Goal: Obtain resource: Download file/media

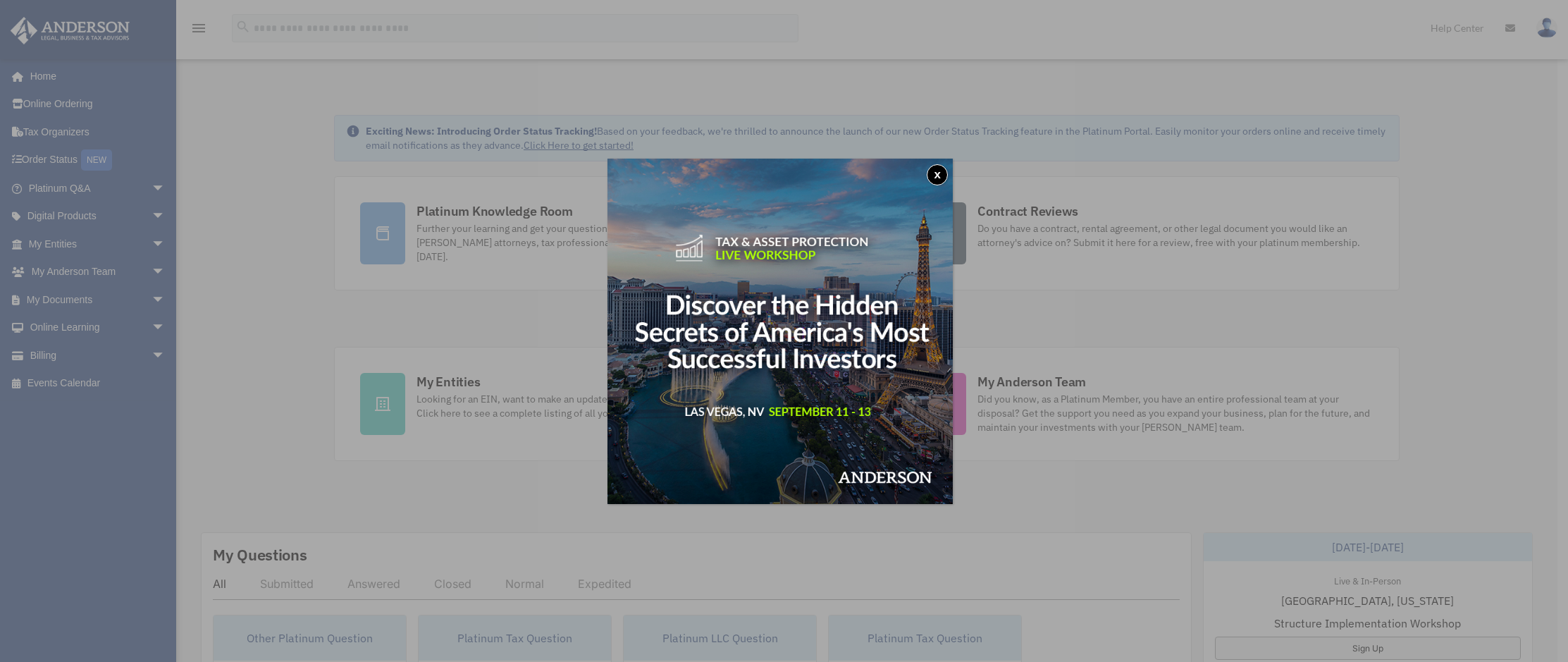
click at [939, 176] on button "x" at bounding box center [937, 174] width 21 height 21
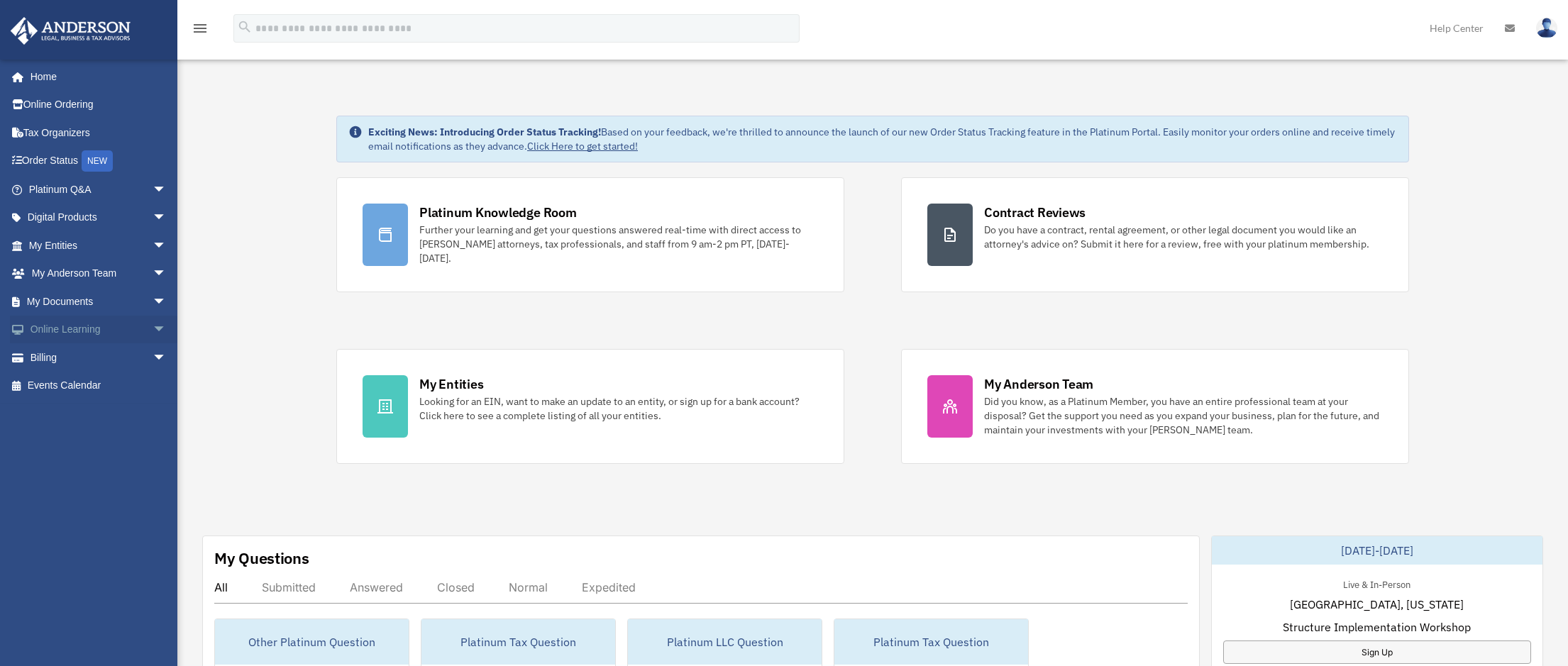
click at [153, 327] on span "arrow_drop_down" at bounding box center [167, 330] width 28 height 29
click at [153, 302] on span "arrow_drop_down" at bounding box center [167, 302] width 28 height 29
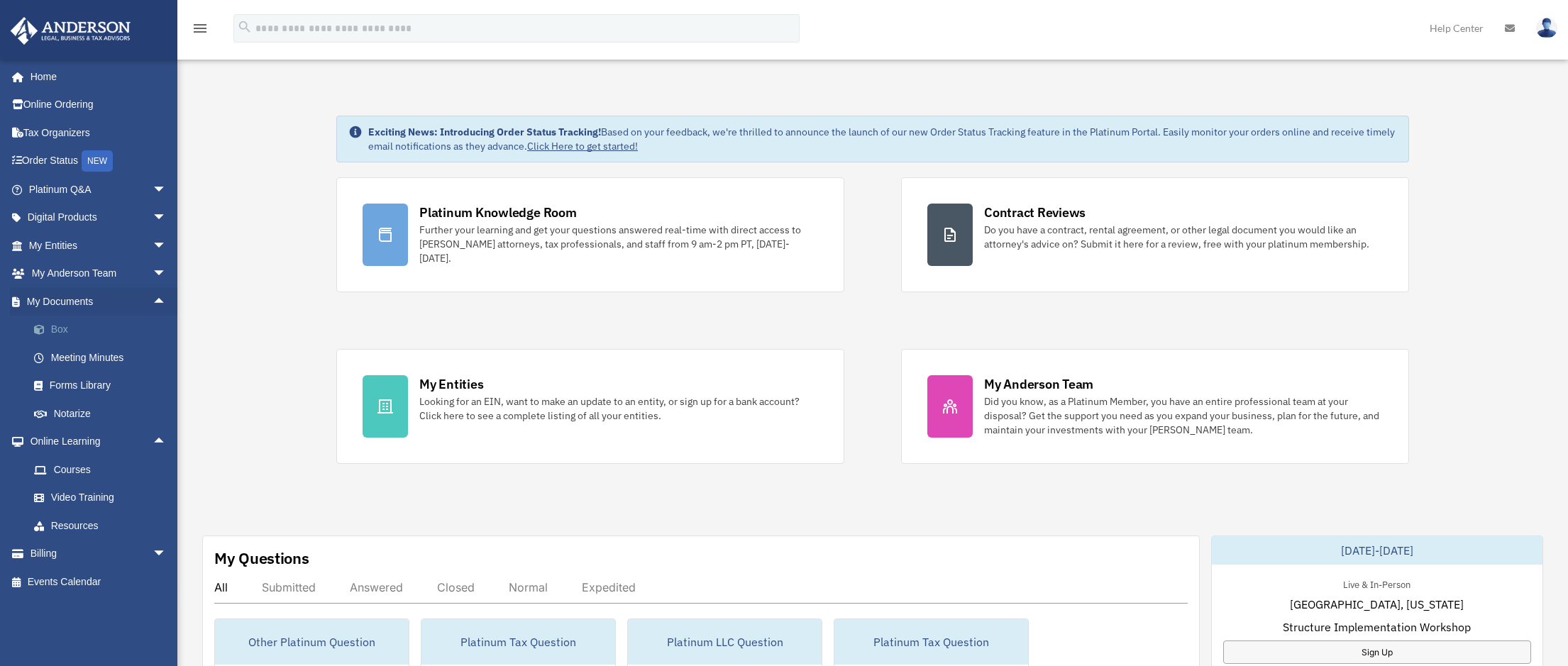
click at [56, 327] on link "Box" at bounding box center [104, 329] width 168 height 28
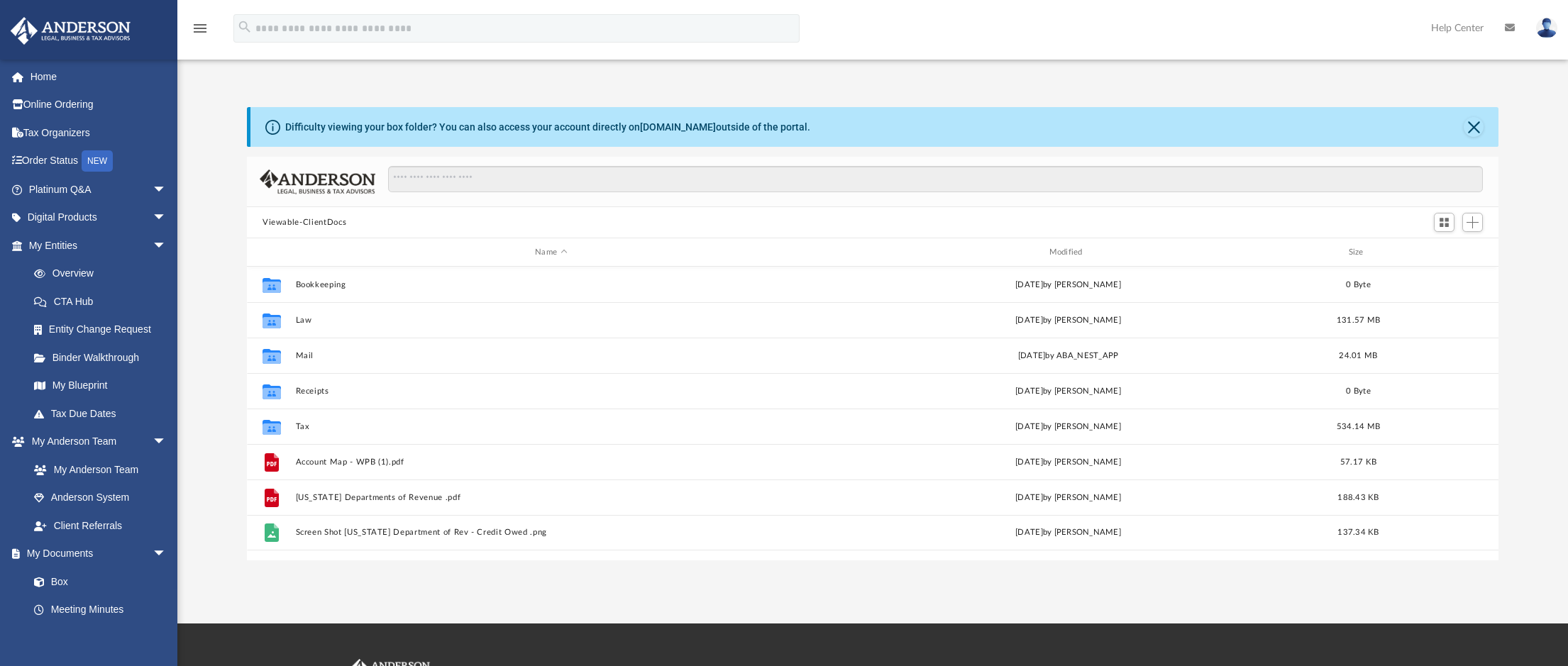
scroll to position [312, 1241]
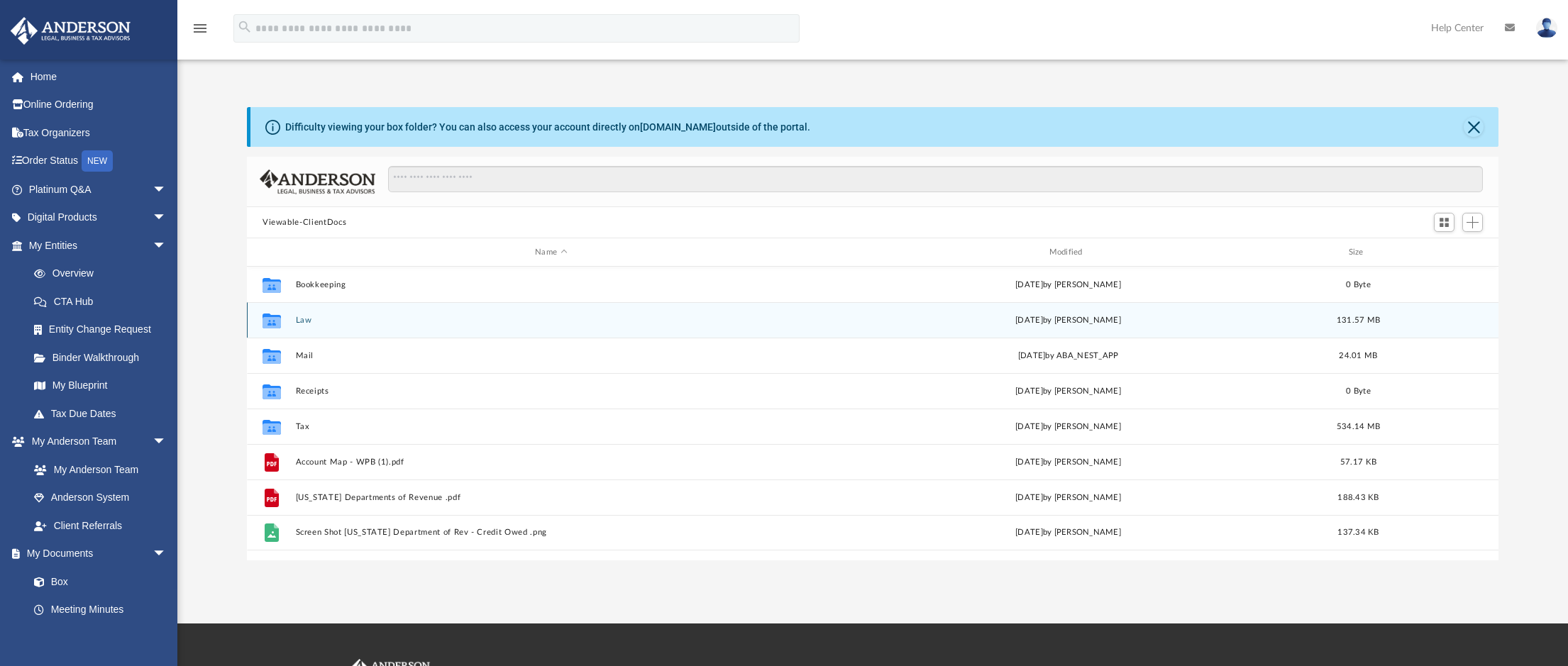
click at [302, 322] on button "Law" at bounding box center [551, 319] width 511 height 9
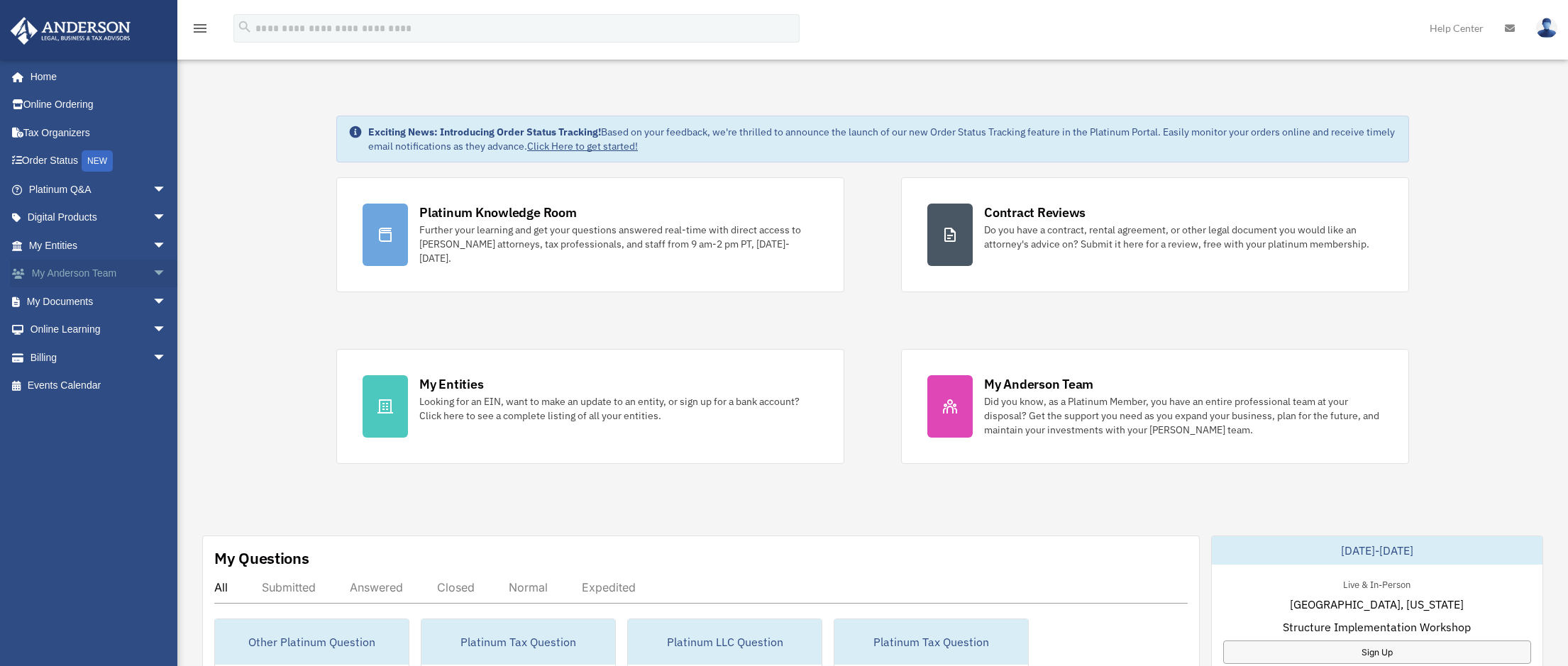
click at [153, 273] on span "arrow_drop_down" at bounding box center [167, 274] width 28 height 29
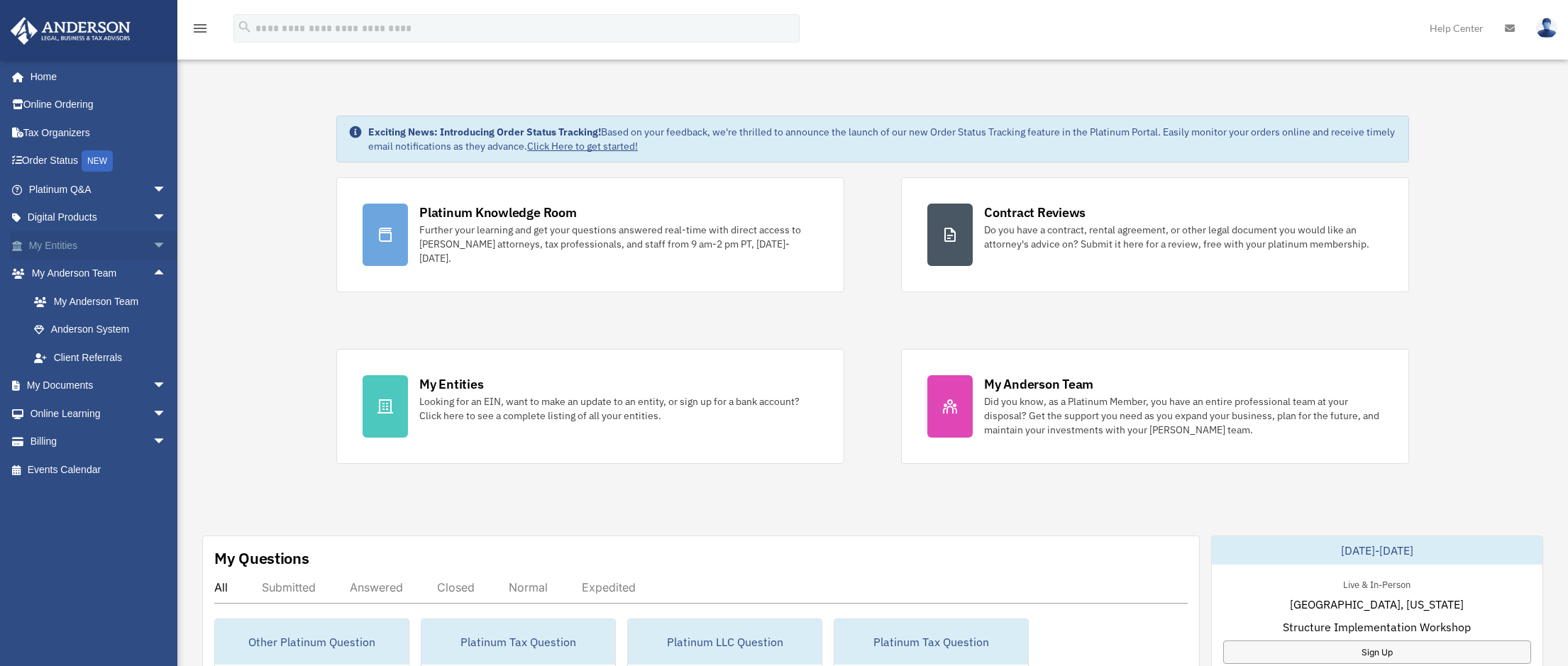
click at [153, 244] on span "arrow_drop_down" at bounding box center [167, 246] width 28 height 29
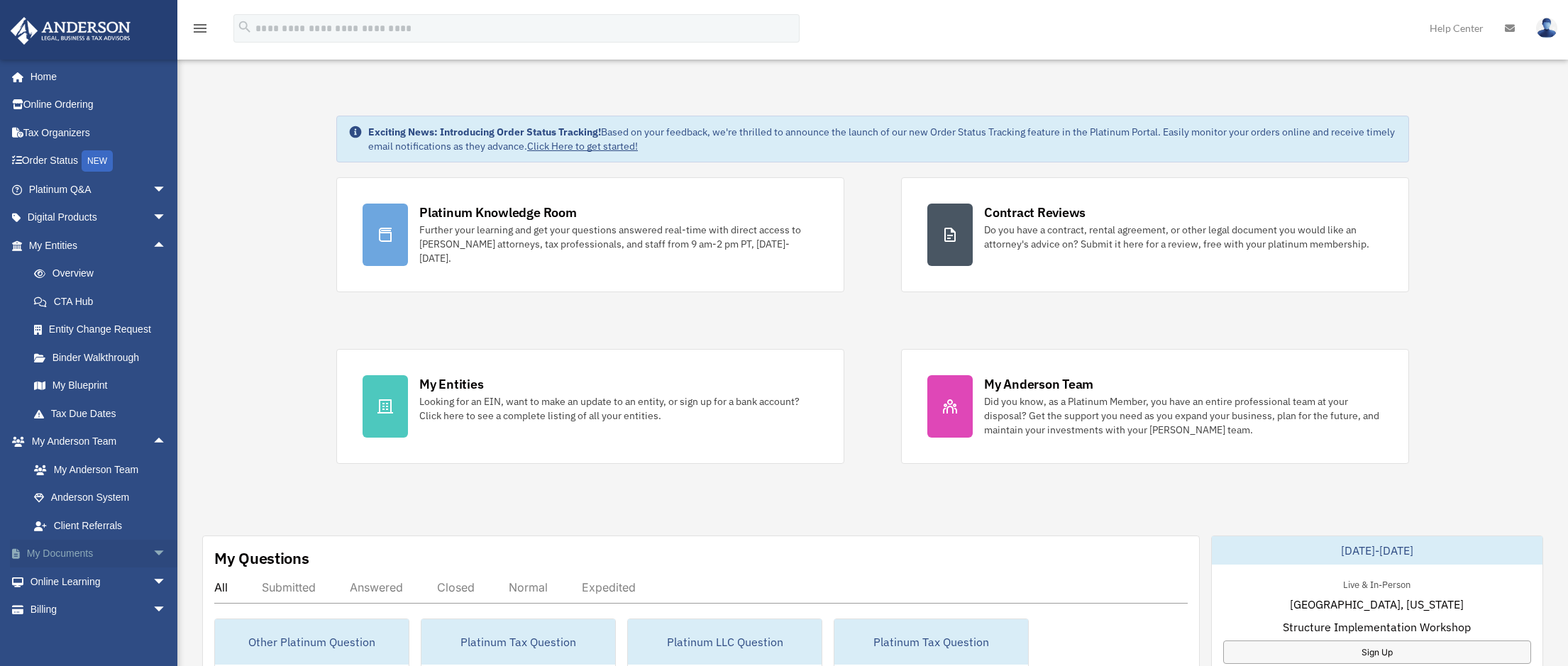
click at [153, 551] on span "arrow_drop_down" at bounding box center [167, 554] width 28 height 29
click at [60, 576] on link "Box" at bounding box center [104, 582] width 168 height 28
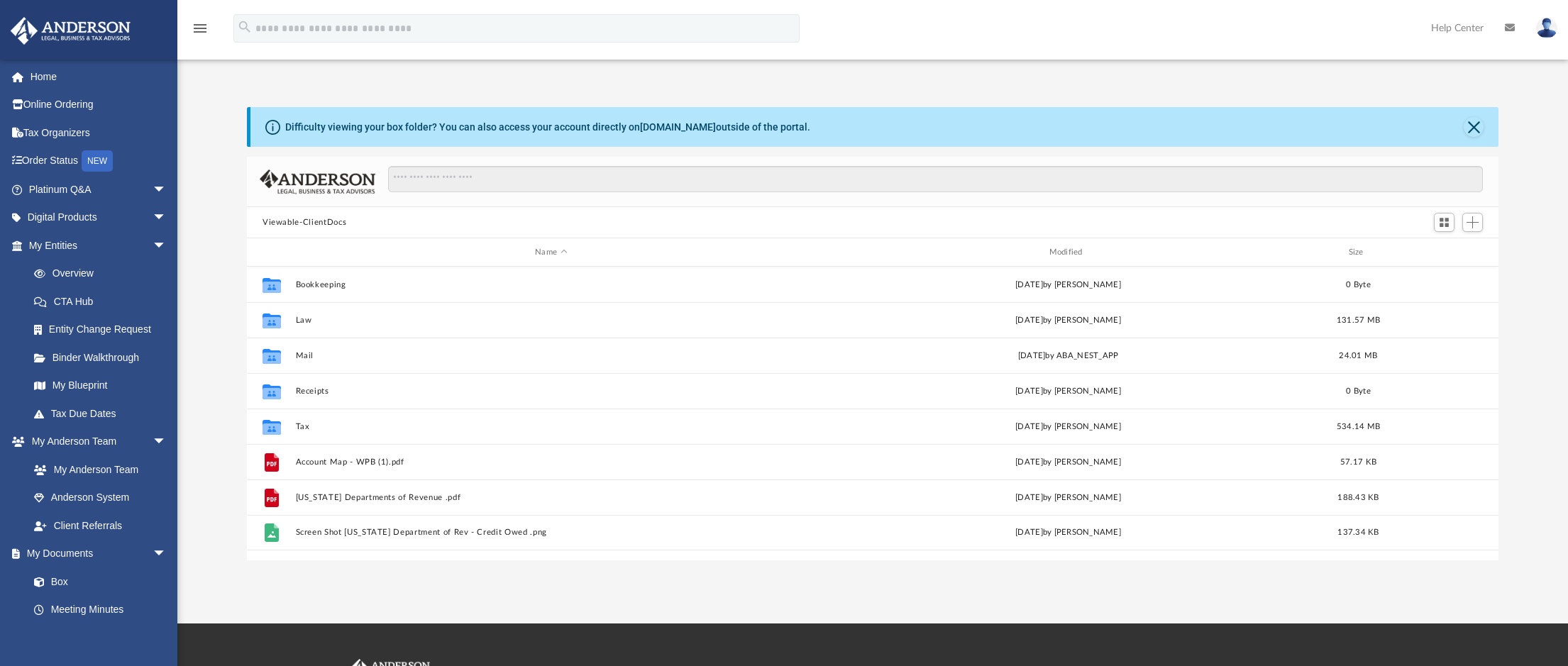
scroll to position [312, 1241]
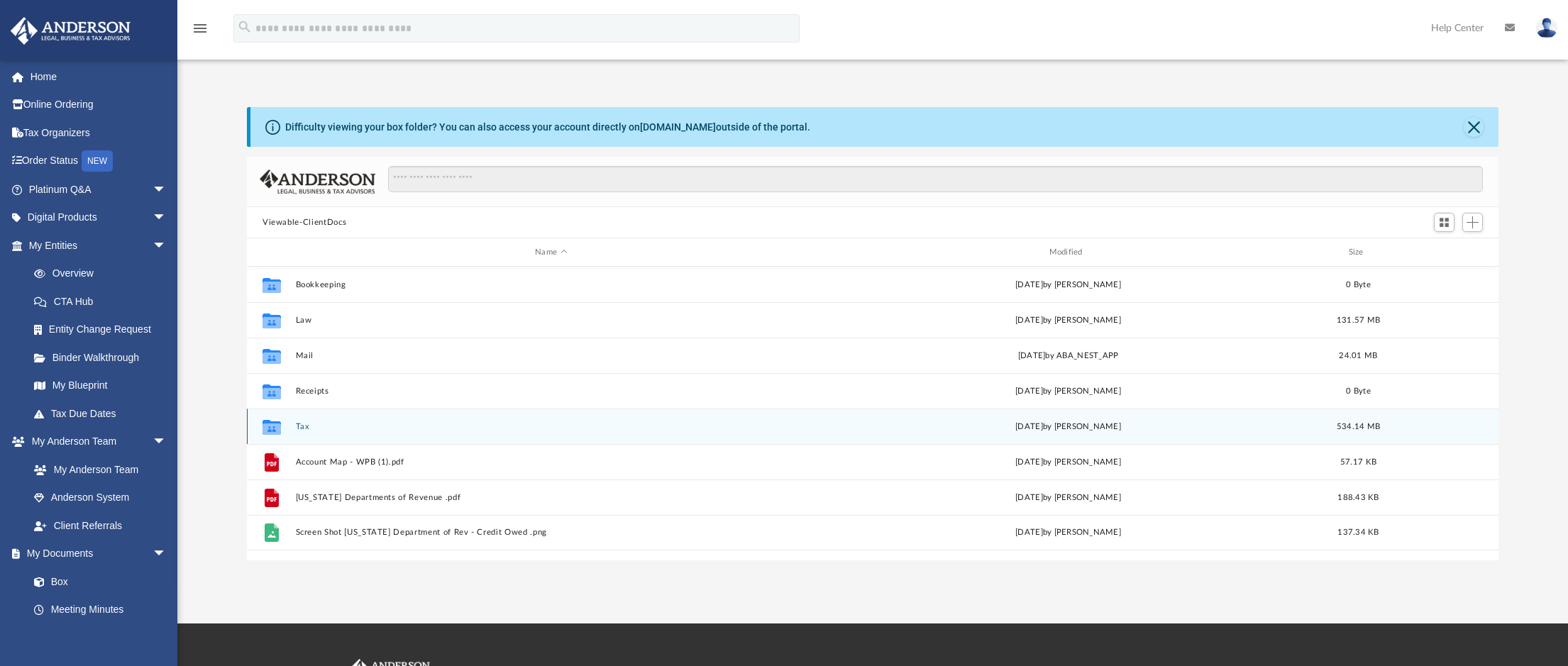
click at [303, 426] on button "Tax" at bounding box center [551, 426] width 511 height 9
click at [303, 426] on button "G5 Investments, LLC" at bounding box center [549, 426] width 506 height 9
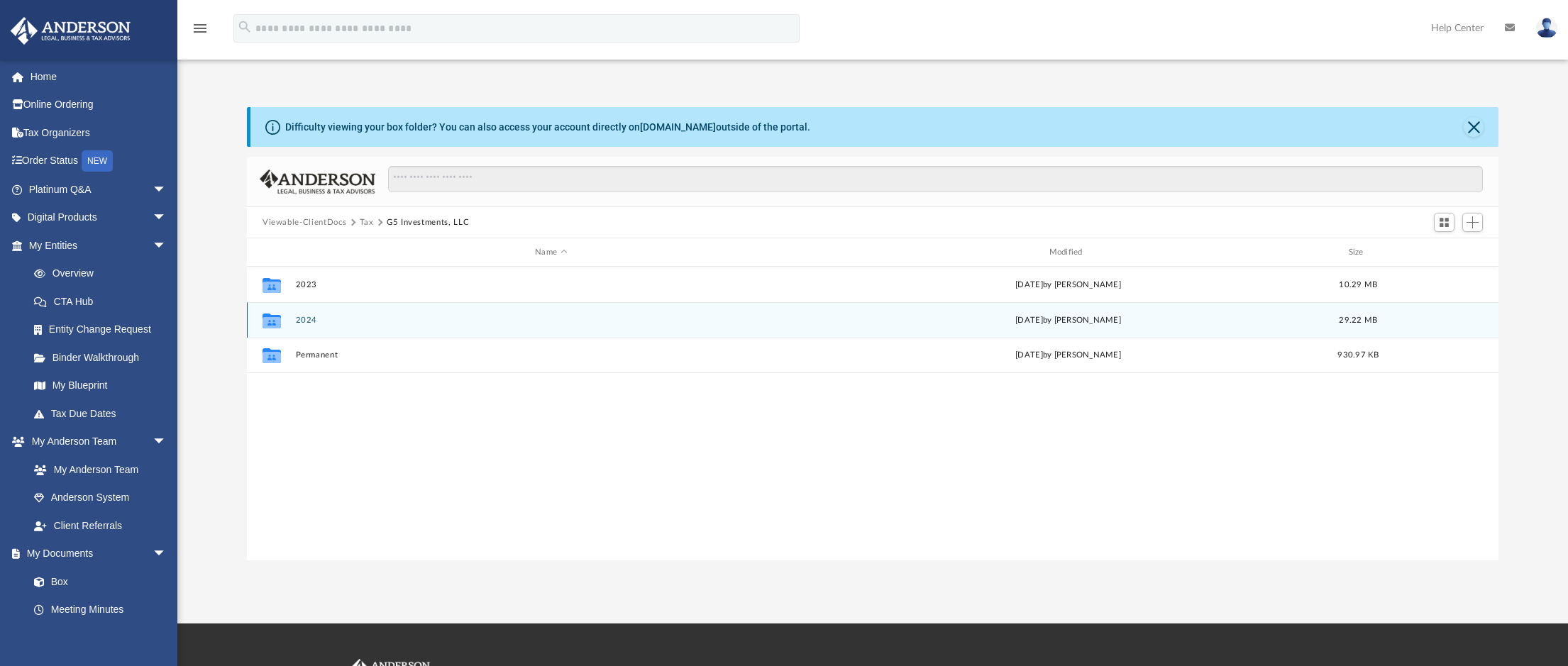
click at [308, 317] on button "2024" at bounding box center [551, 319] width 511 height 9
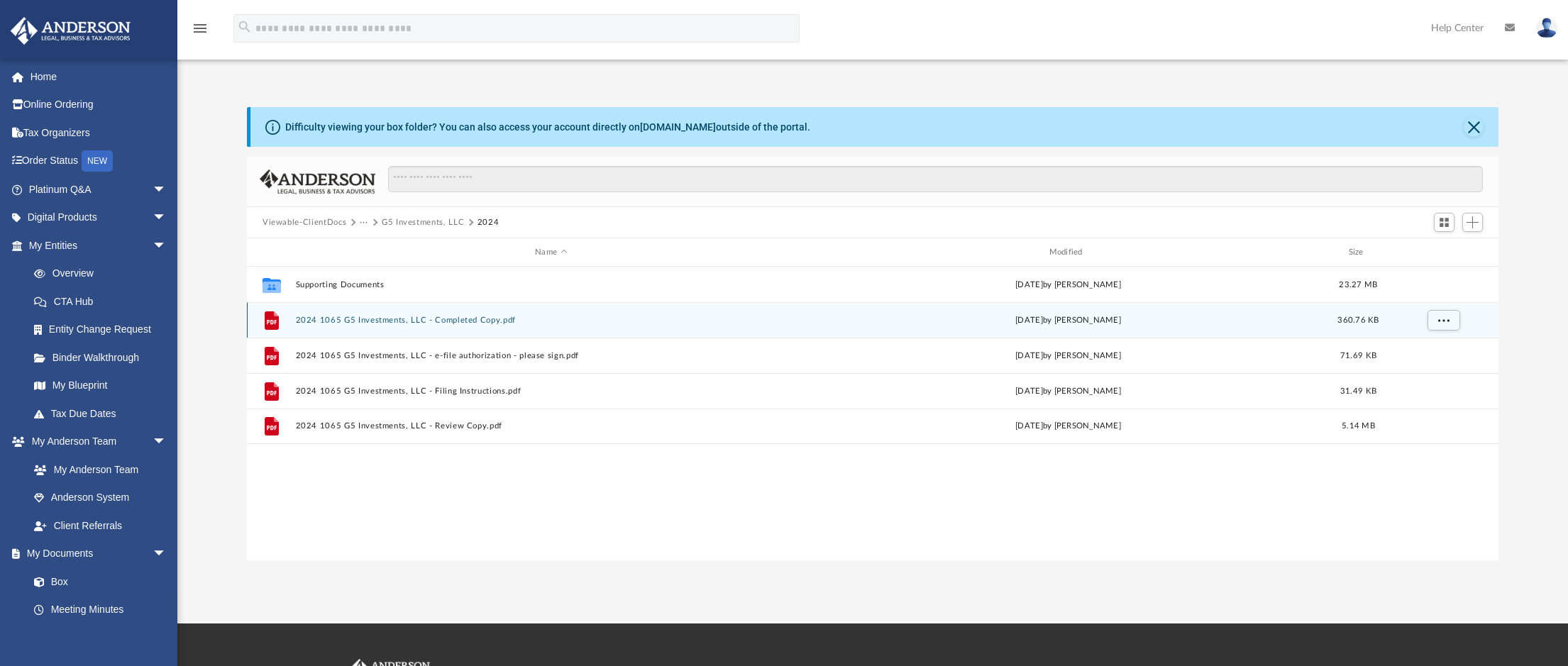
click at [505, 322] on button "2024 1065 G5 Investments, LLC - Completed Copy.pdf" at bounding box center [551, 319] width 511 height 9
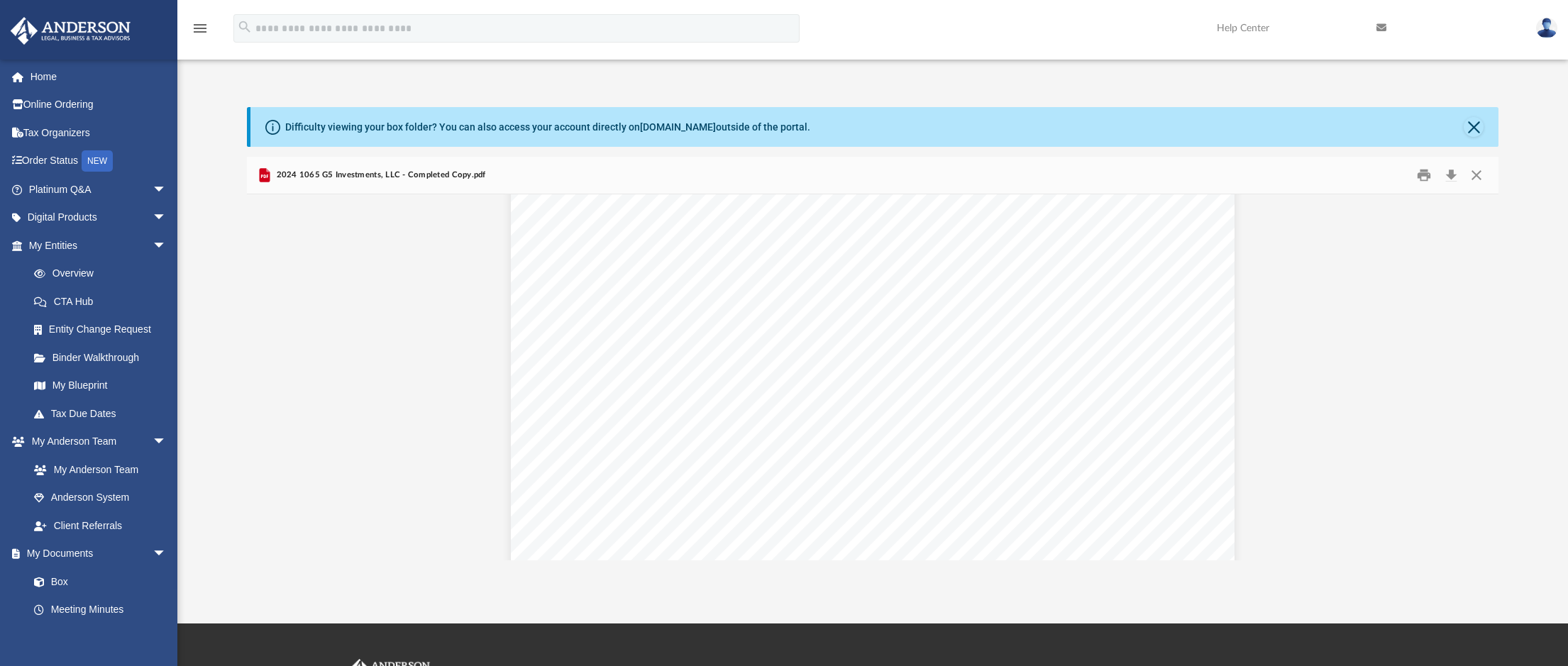
scroll to position [3689, 0]
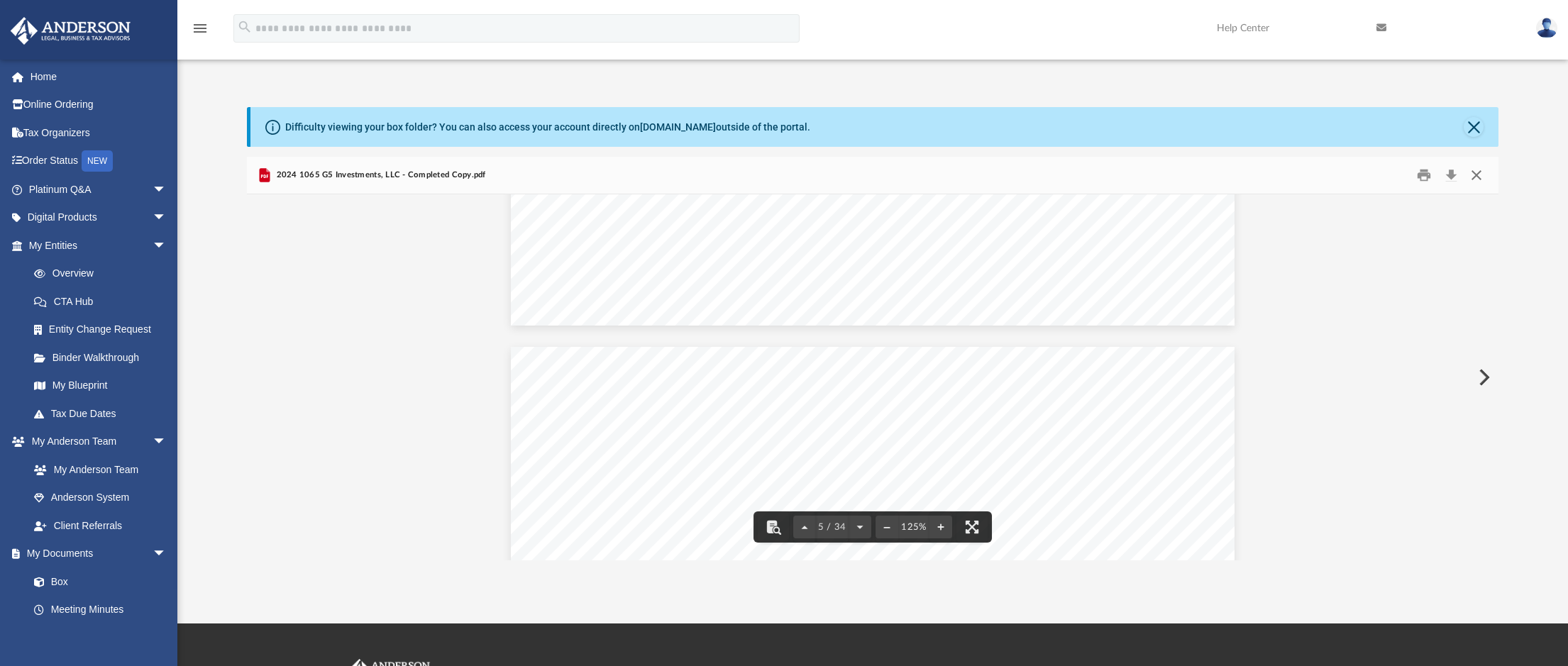
click at [1482, 171] on button "Close" at bounding box center [1476, 175] width 26 height 22
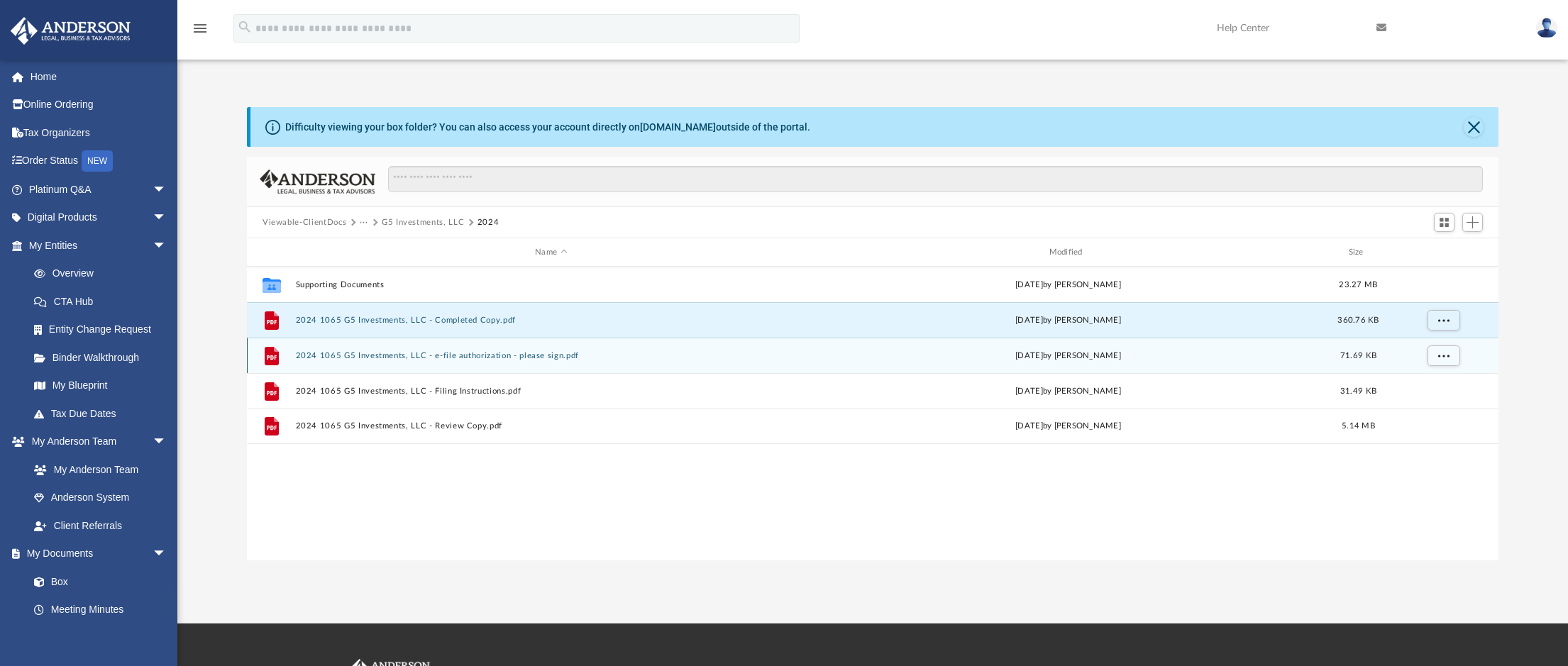
click at [739, 365] on div "File 2024 1065 G5 Investments, LLC - e-file authorization - please sign.pdf Tue…" at bounding box center [873, 356] width 1252 height 35
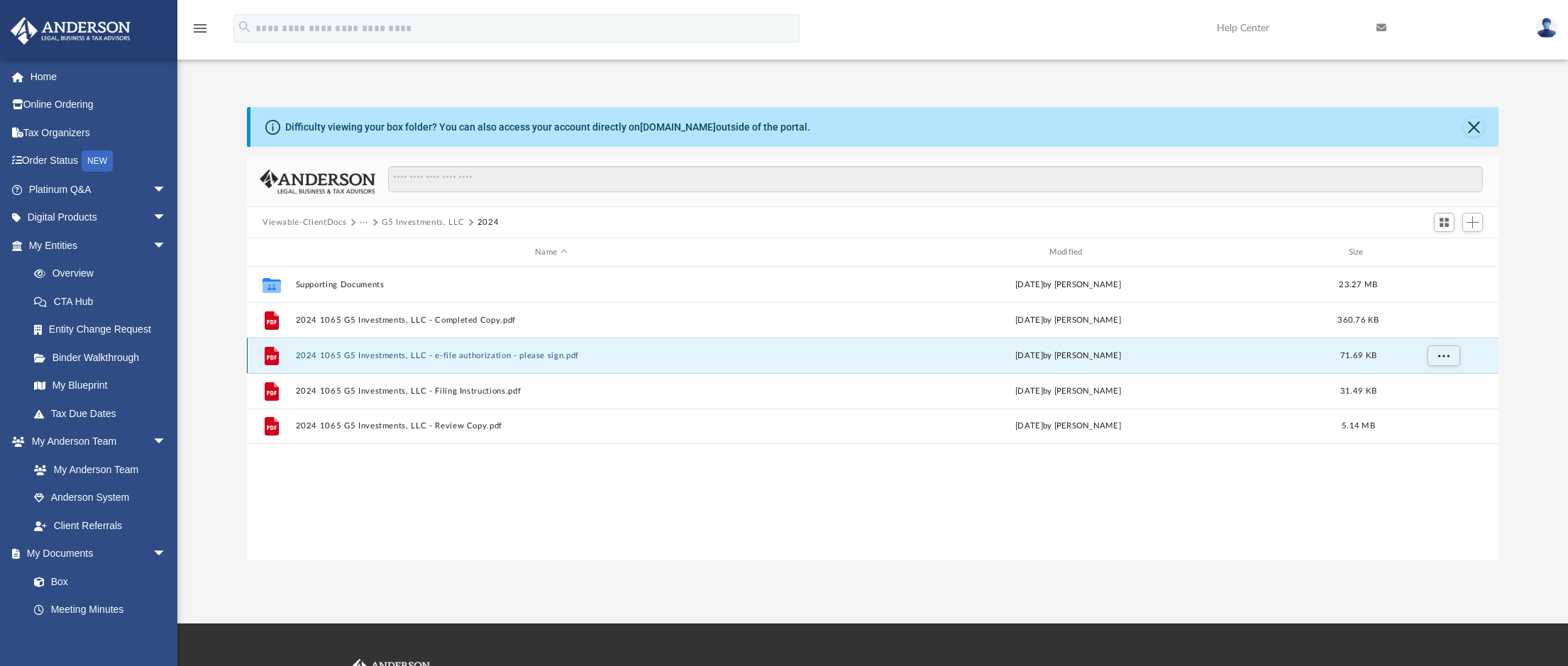
click at [568, 352] on button "2024 1065 G5 Investments, LLC - e-file authorization - please sign.pdf" at bounding box center [551, 356] width 511 height 9
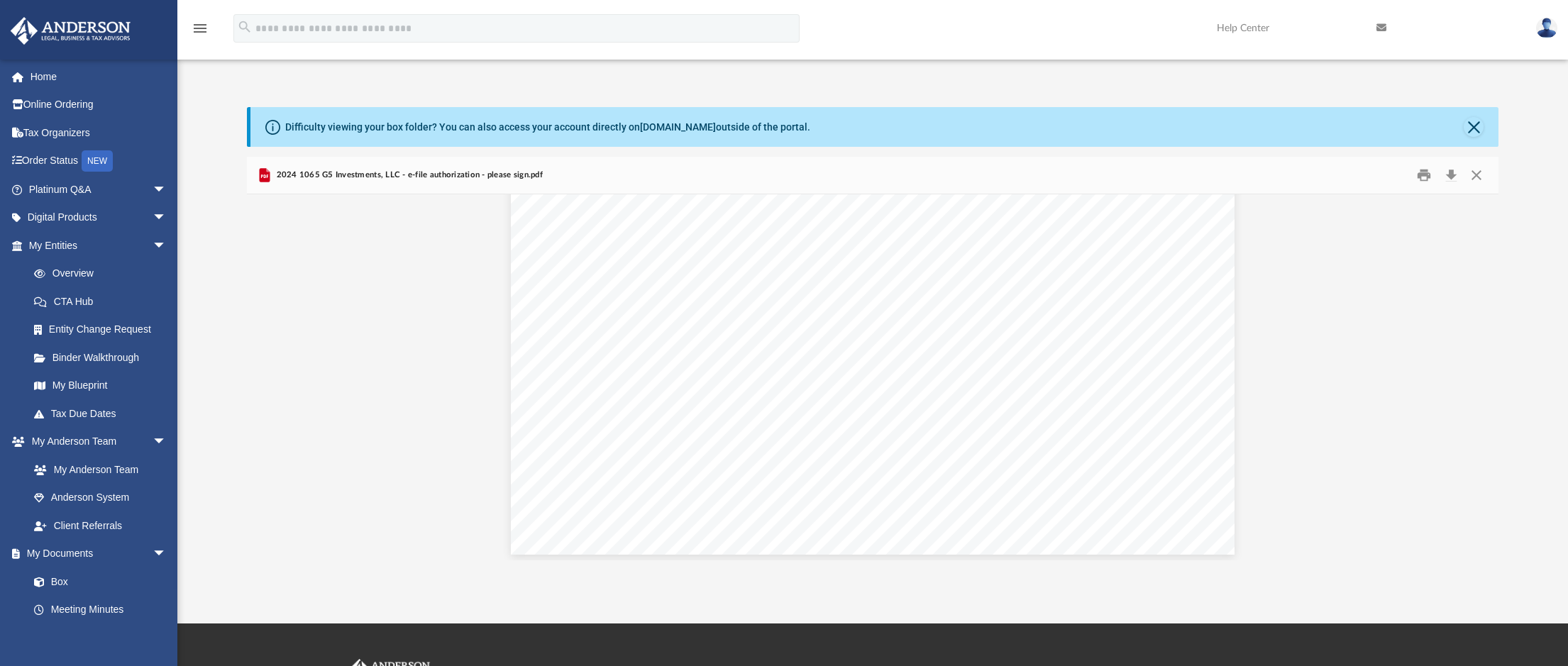
scroll to position [592, 0]
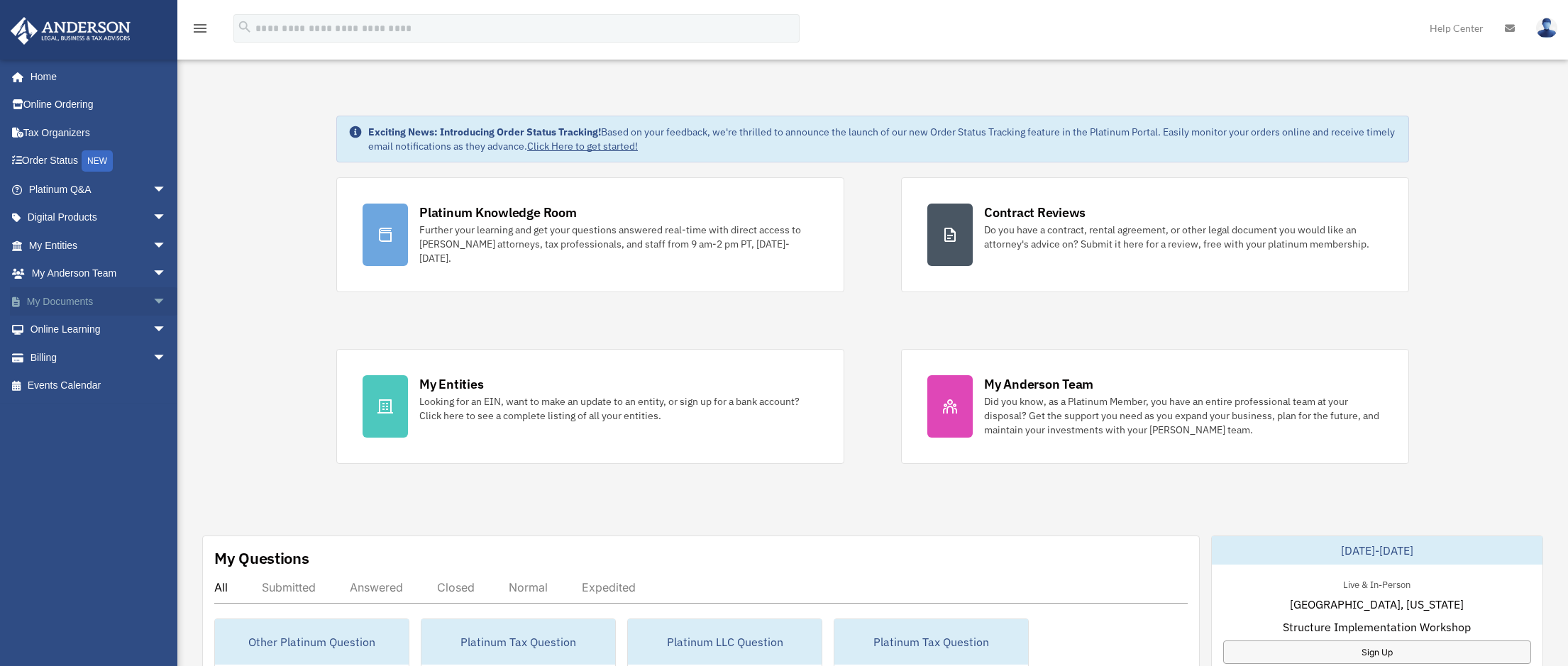
click at [153, 298] on span "arrow_drop_down" at bounding box center [167, 302] width 28 height 29
click at [54, 322] on link "Box" at bounding box center [104, 329] width 168 height 28
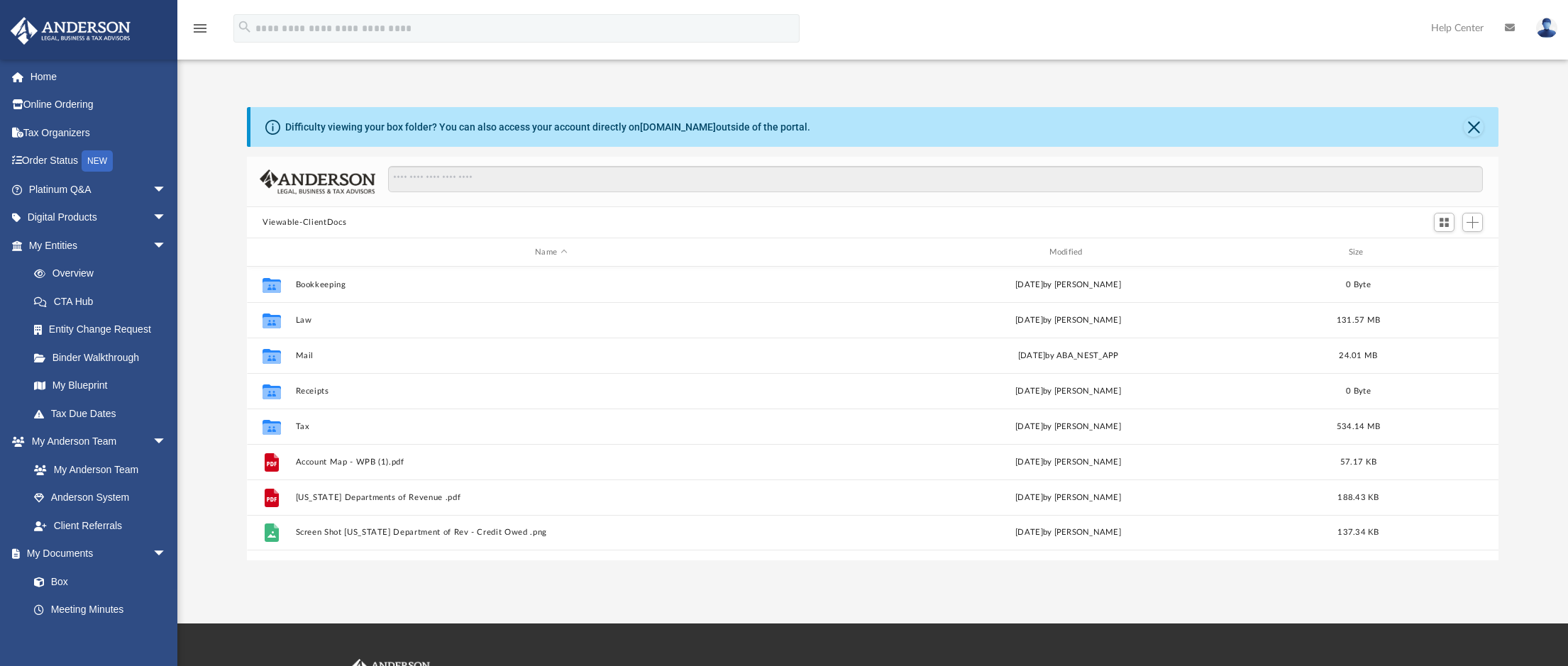
scroll to position [312, 1241]
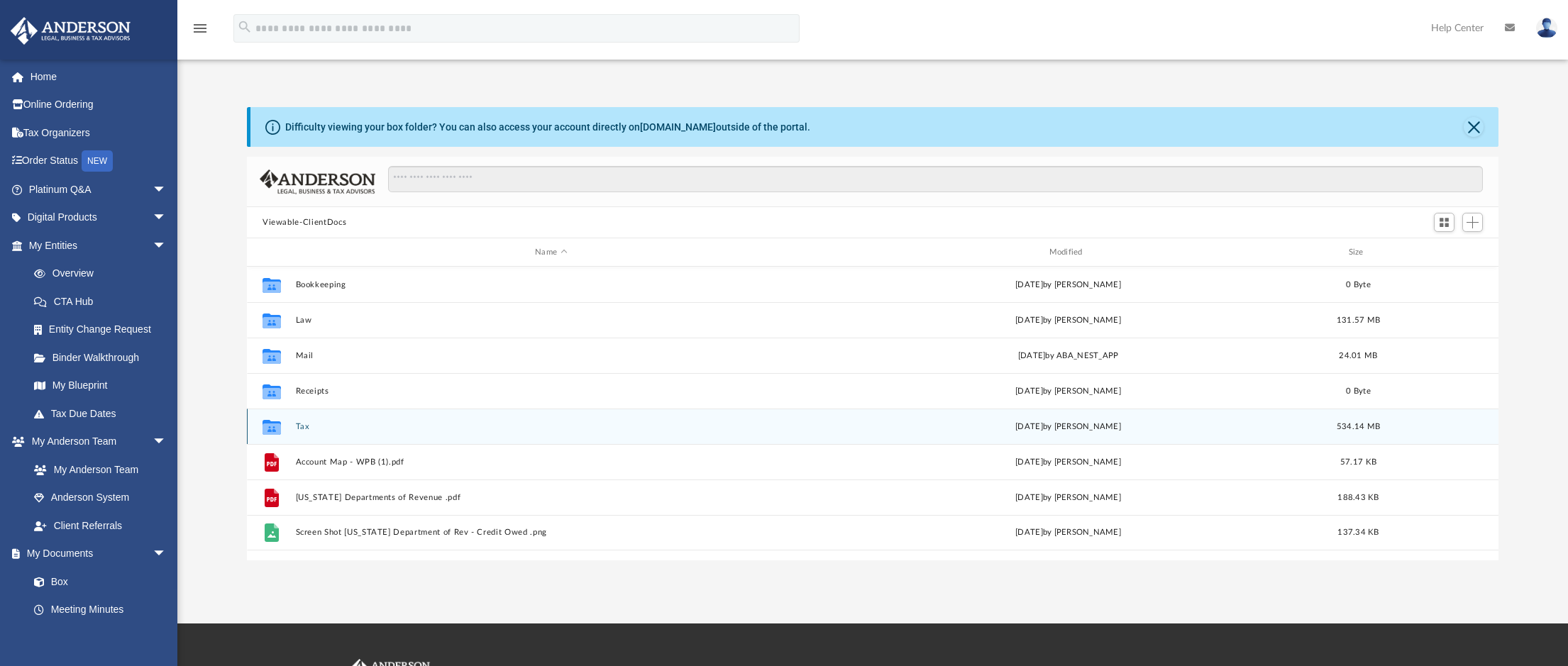
click at [298, 421] on div "Collaborated Folder Tax [DATE] by [PERSON_NAME] 534.14 MB" at bounding box center [873, 426] width 1252 height 35
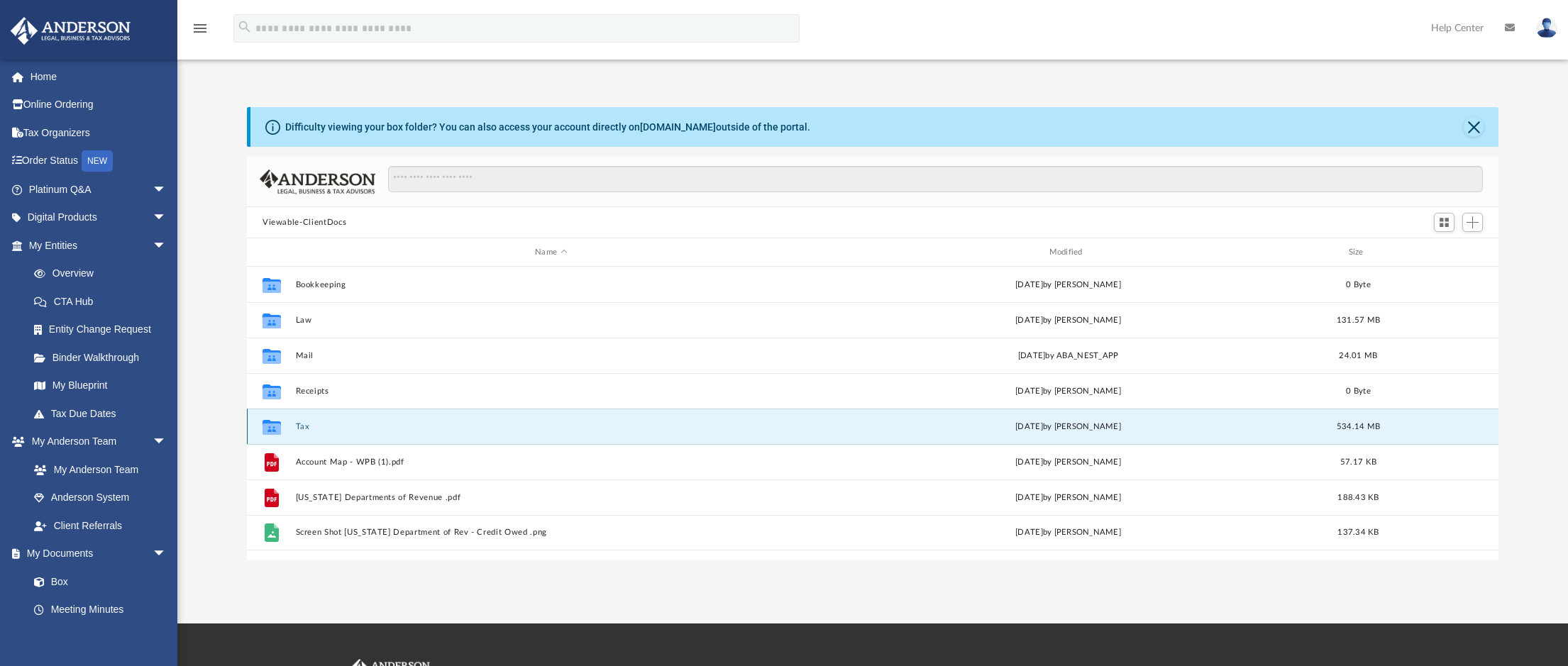
click at [301, 426] on button "Tax" at bounding box center [551, 426] width 511 height 9
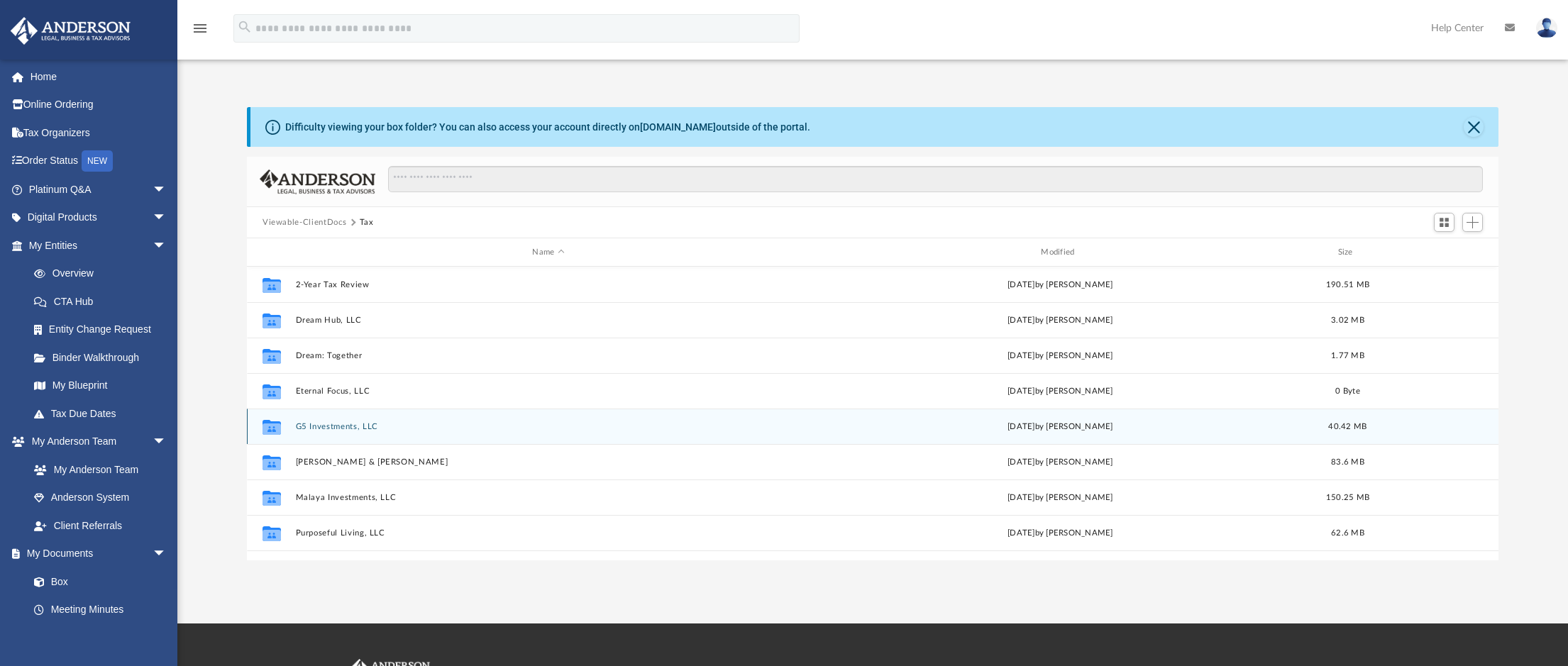
click at [334, 425] on button "G5 Investments, LLC" at bounding box center [549, 426] width 506 height 9
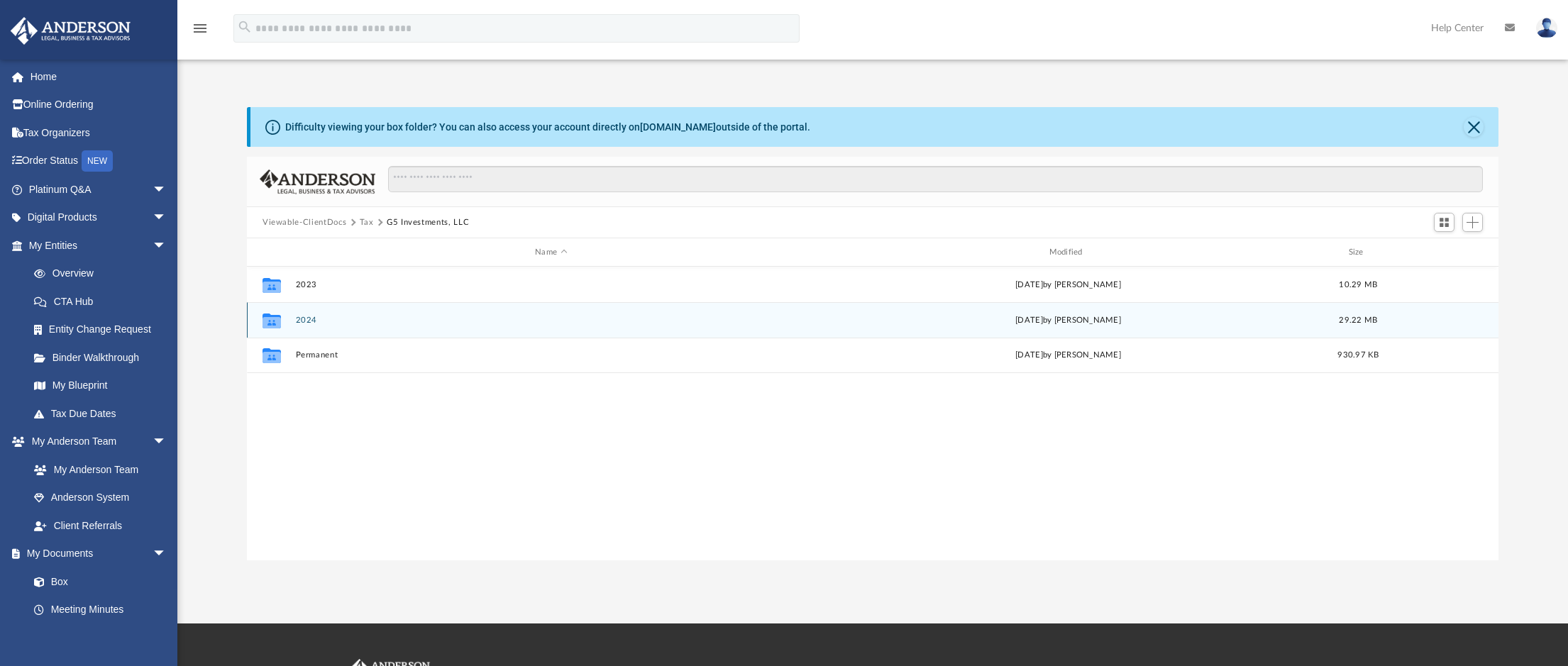
click at [315, 321] on button "2024" at bounding box center [551, 319] width 511 height 9
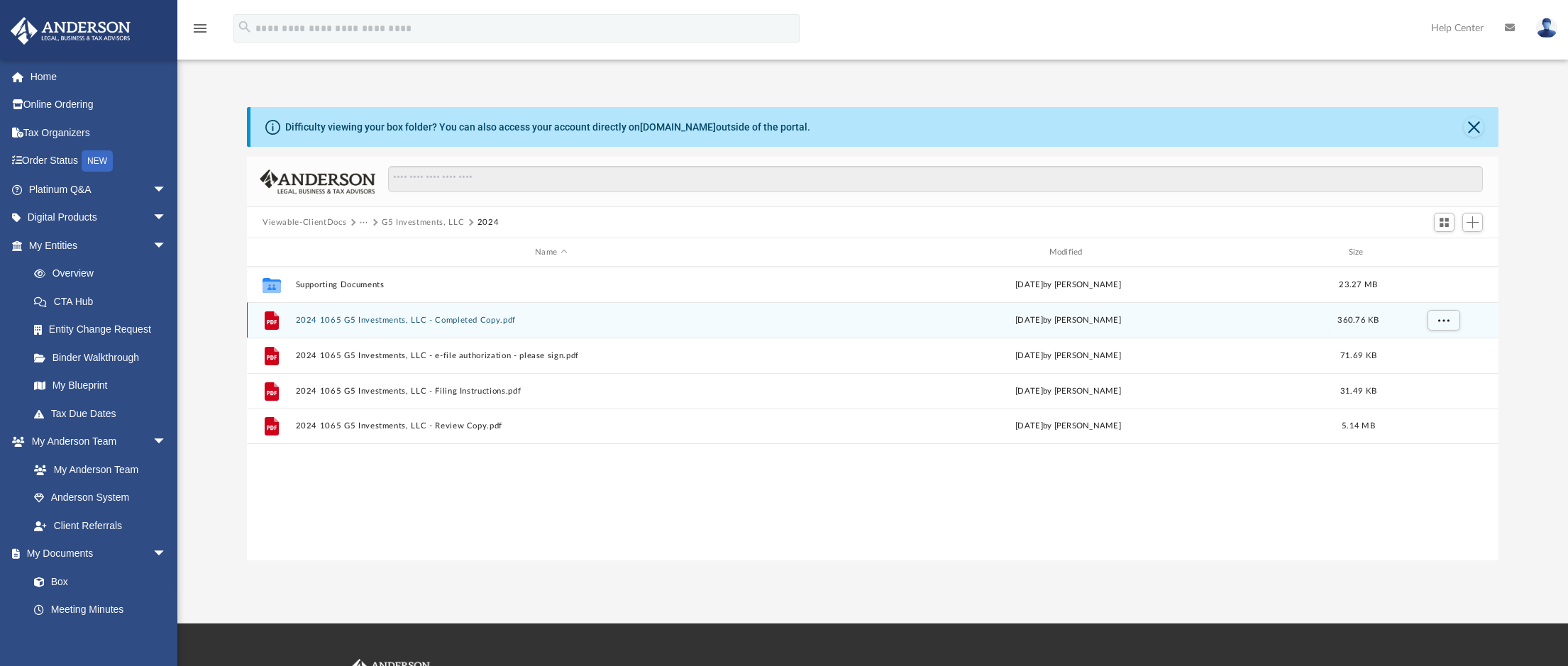
click at [512, 319] on button "2024 1065 G5 Investments, LLC - Completed Copy.pdf" at bounding box center [551, 319] width 511 height 9
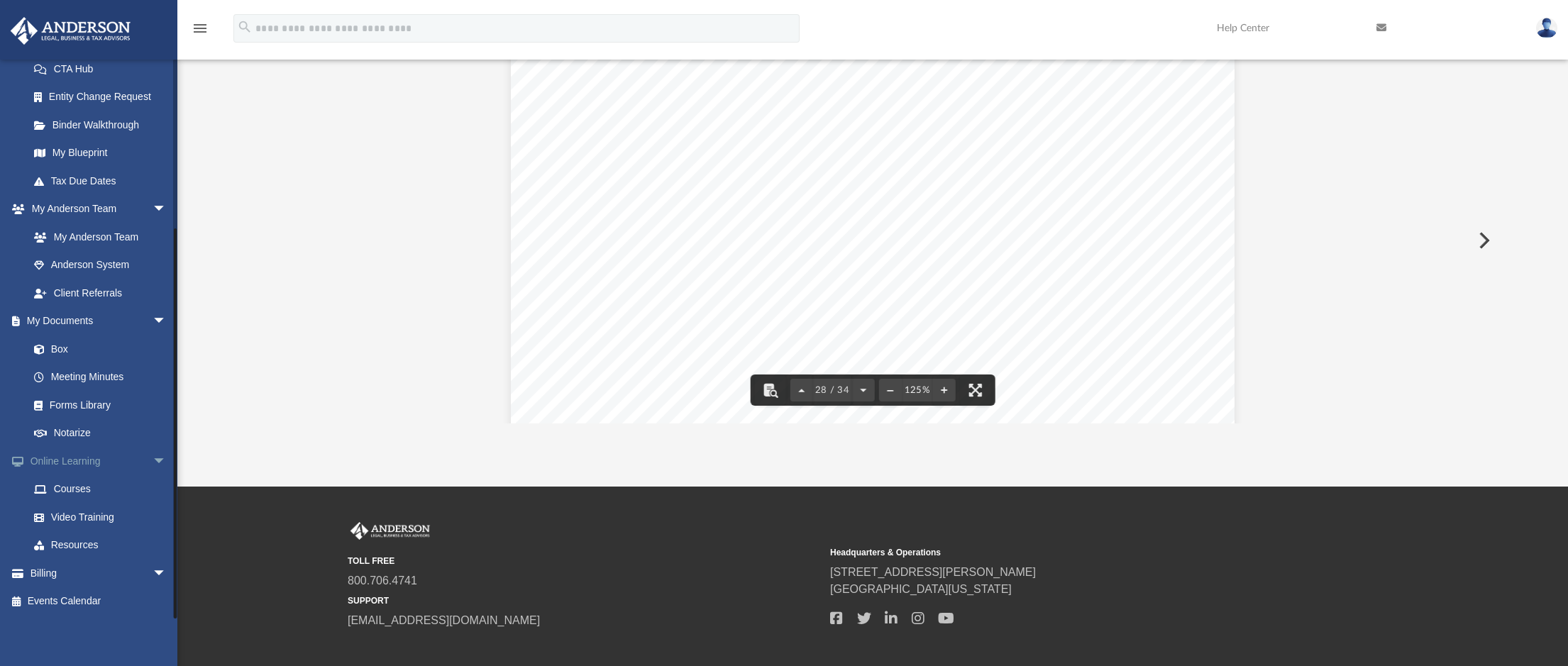
scroll to position [211, 0]
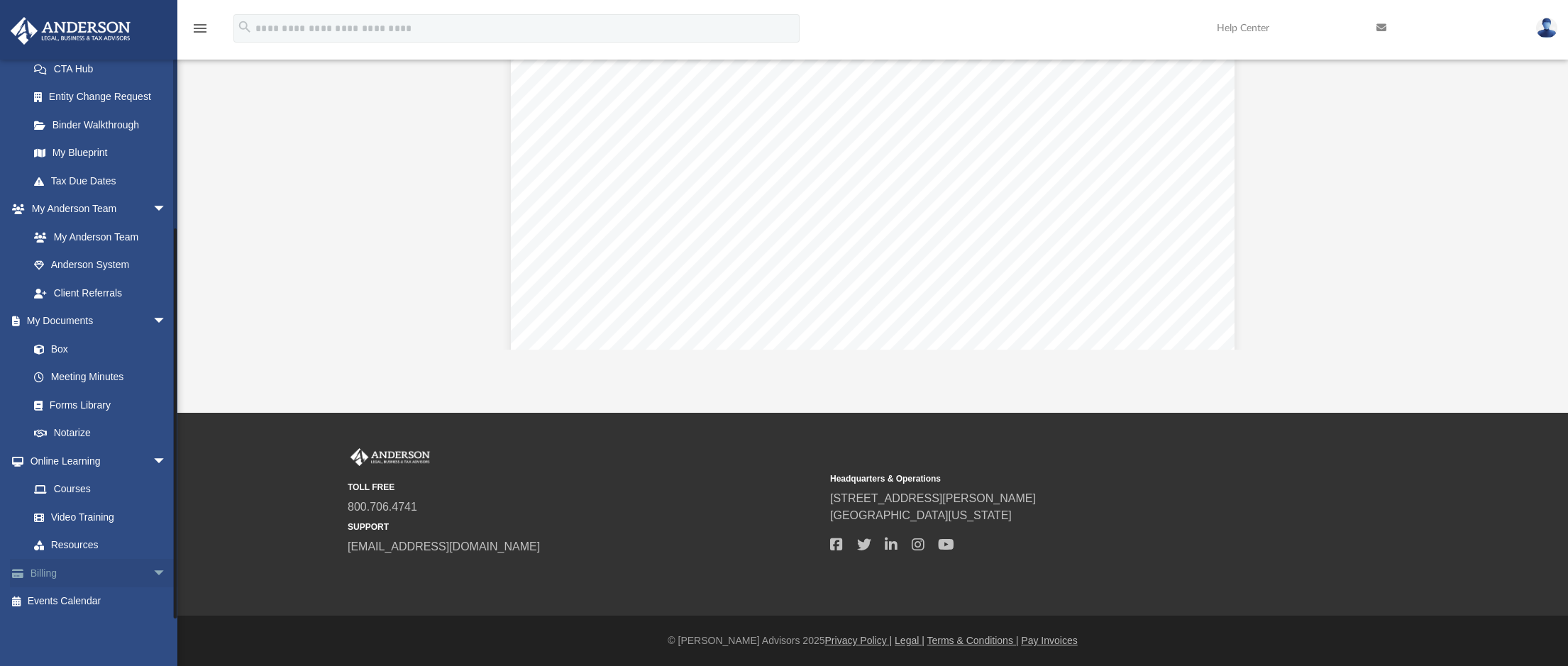
click at [51, 574] on link "Billing arrow_drop_down" at bounding box center [98, 573] width 178 height 28
click at [153, 572] on span "arrow_drop_down" at bounding box center [167, 574] width 28 height 29
